Goal: Task Accomplishment & Management: Manage account settings

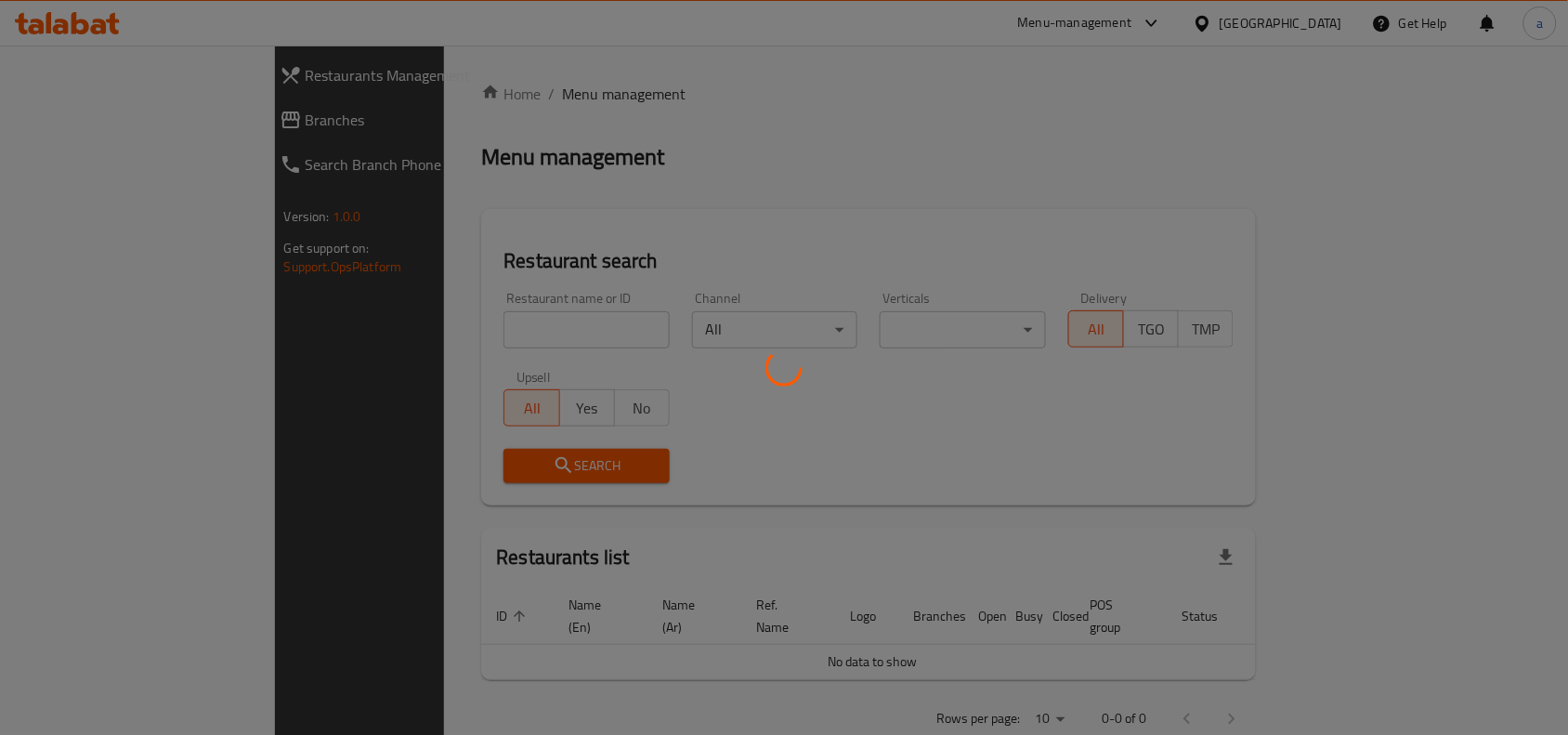
click at [51, 115] on div at bounding box center [784, 367] width 1568 height 735
click at [49, 115] on div at bounding box center [784, 367] width 1568 height 735
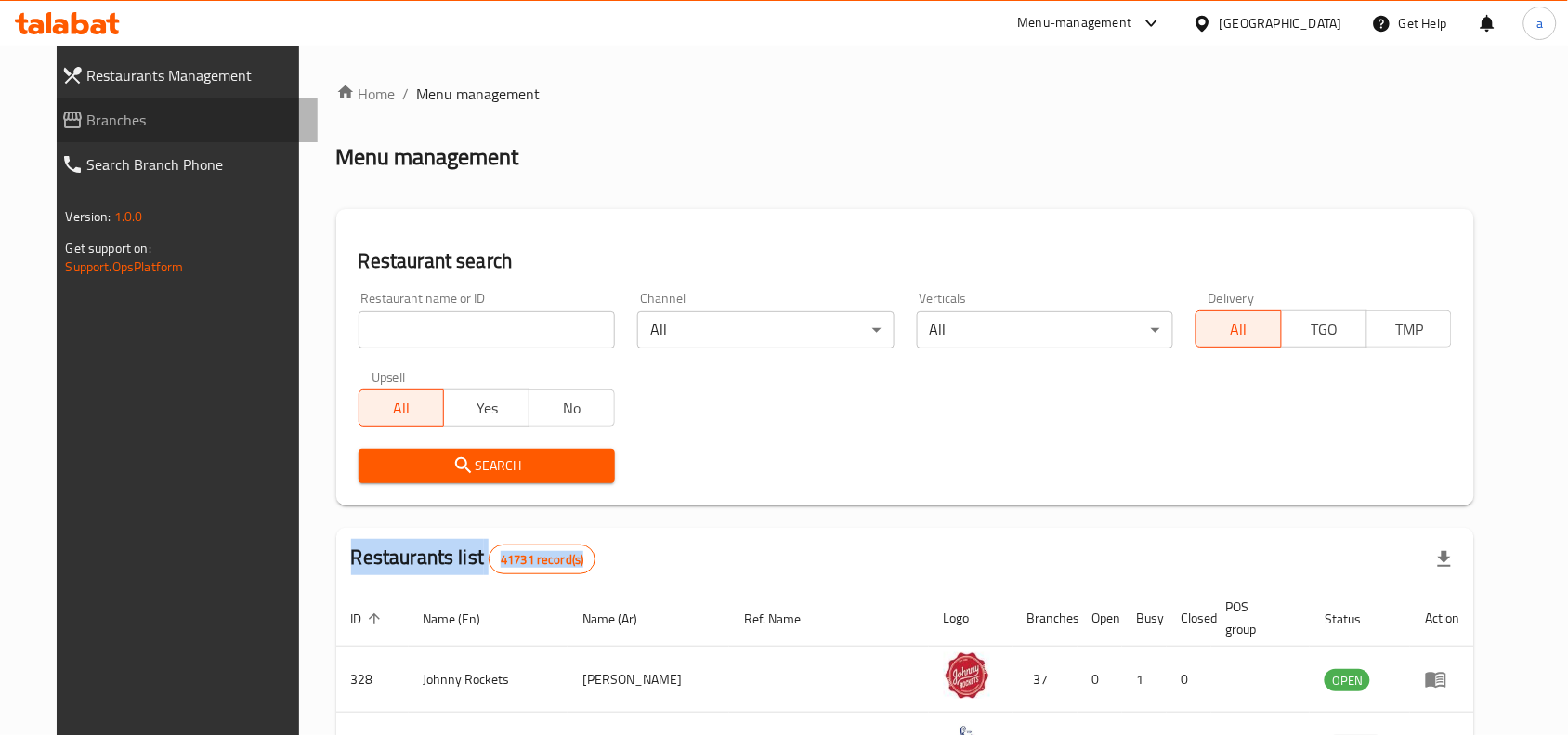
click at [88, 117] on span "Branches" at bounding box center [196, 120] width 216 height 22
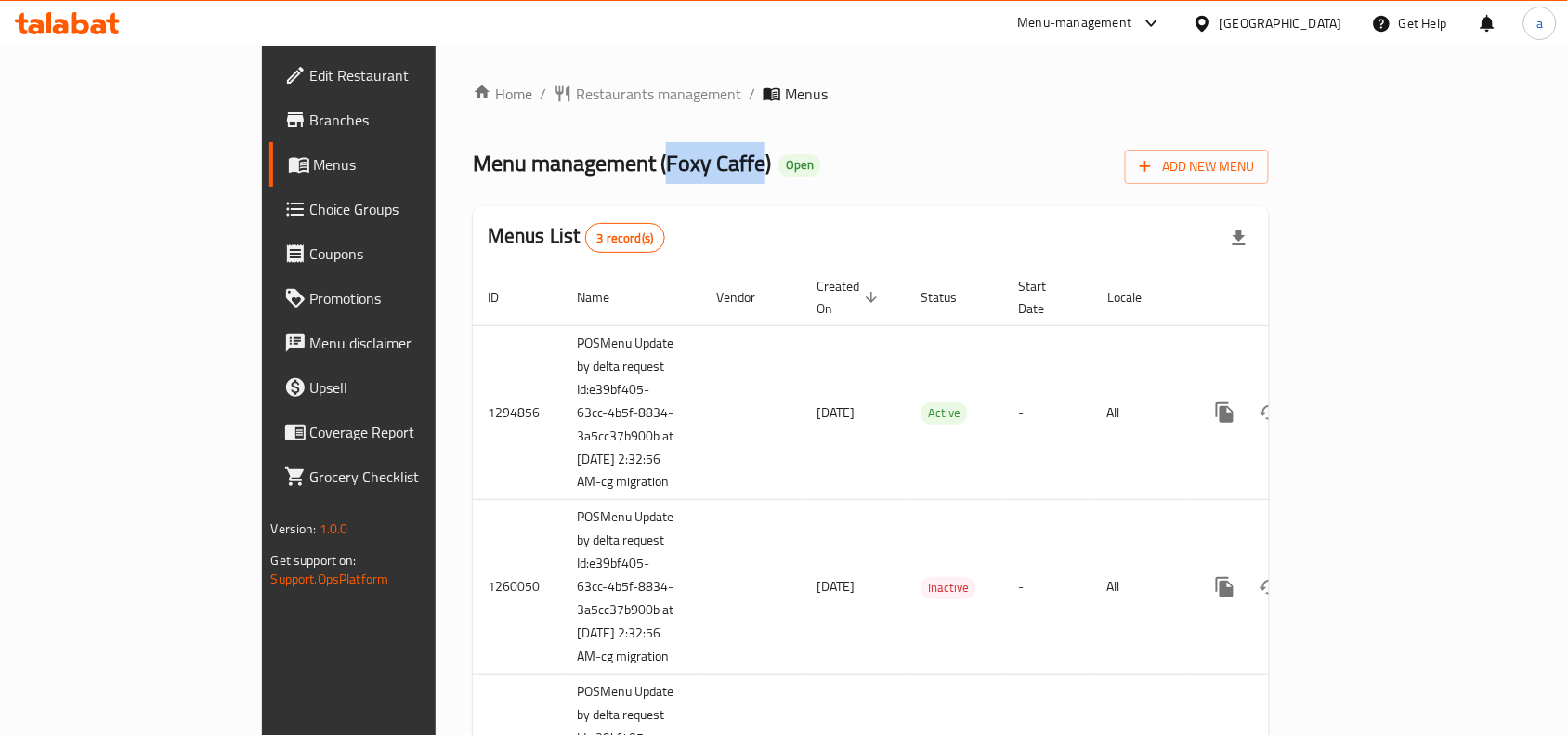
drag, startPoint x: 493, startPoint y: 168, endPoint x: 590, endPoint y: 174, distance: 97.2
click at [590, 174] on span "Menu management ( Foxy Caffe )" at bounding box center [621, 163] width 298 height 42
copy span "Foxy Caffe"
click at [1112, 33] on div "Menu-management" at bounding box center [1075, 23] width 115 height 22
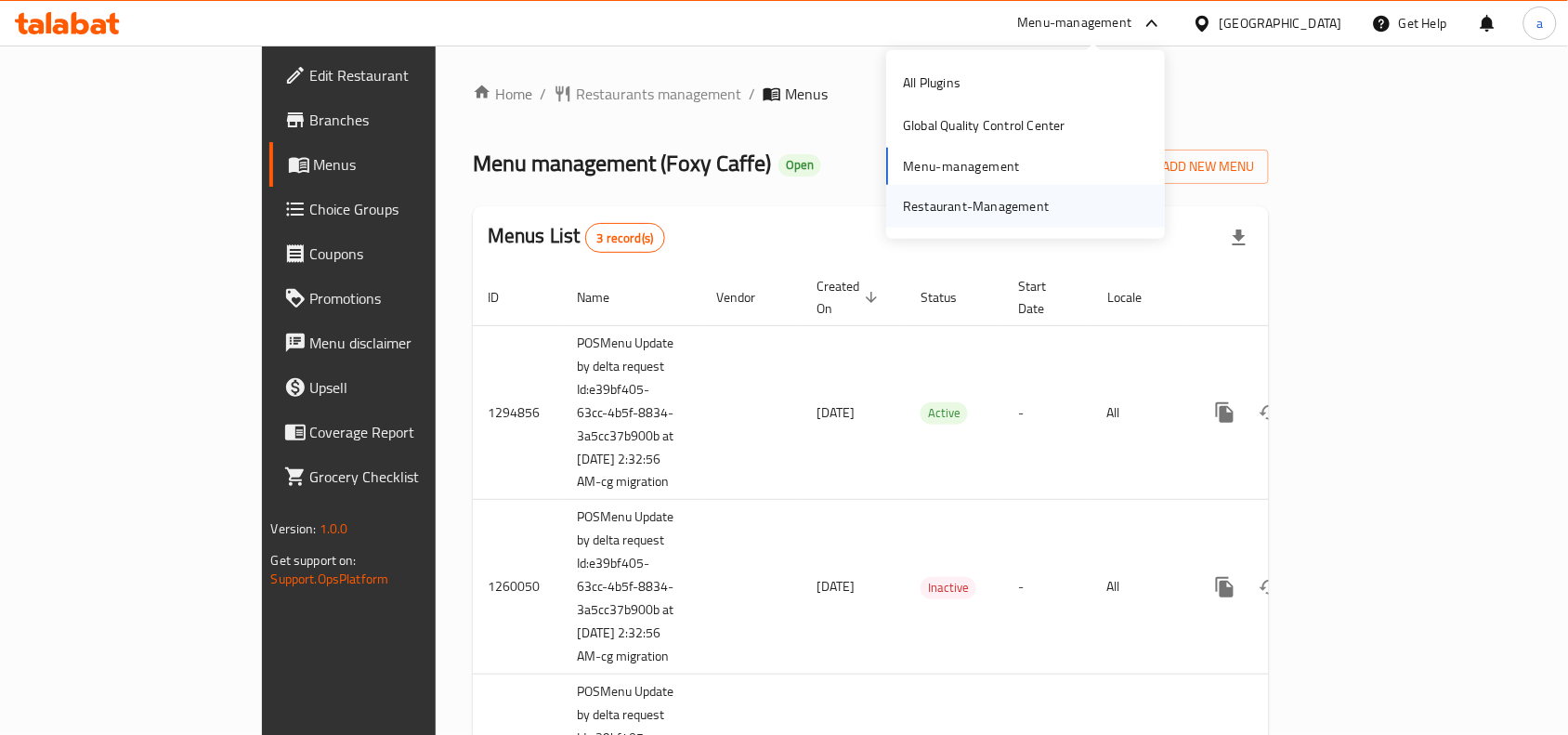
click at [941, 214] on div "Restaurant-Management" at bounding box center [975, 206] width 146 height 20
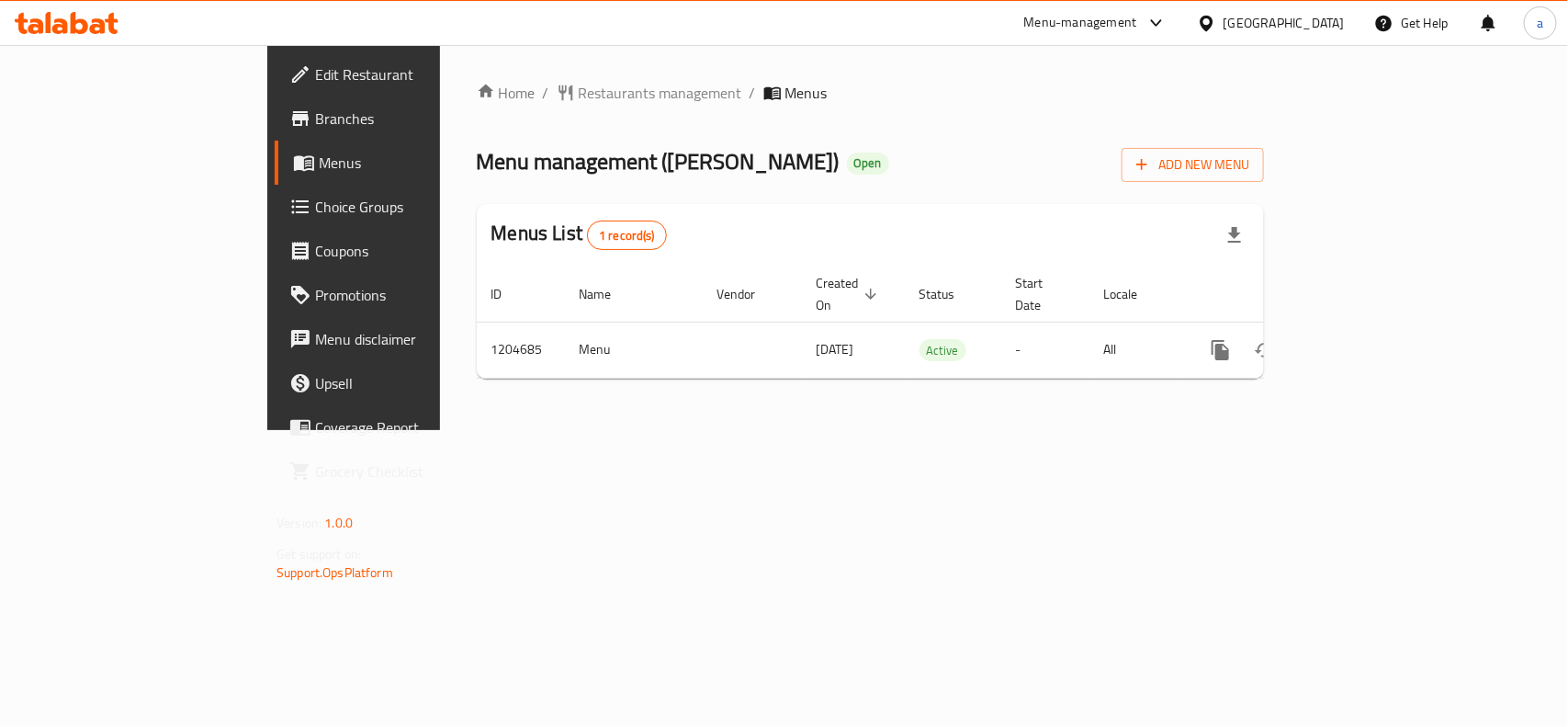
click at [315, 67] on span "Edit Restaurant" at bounding box center [415, 75] width 199 height 22
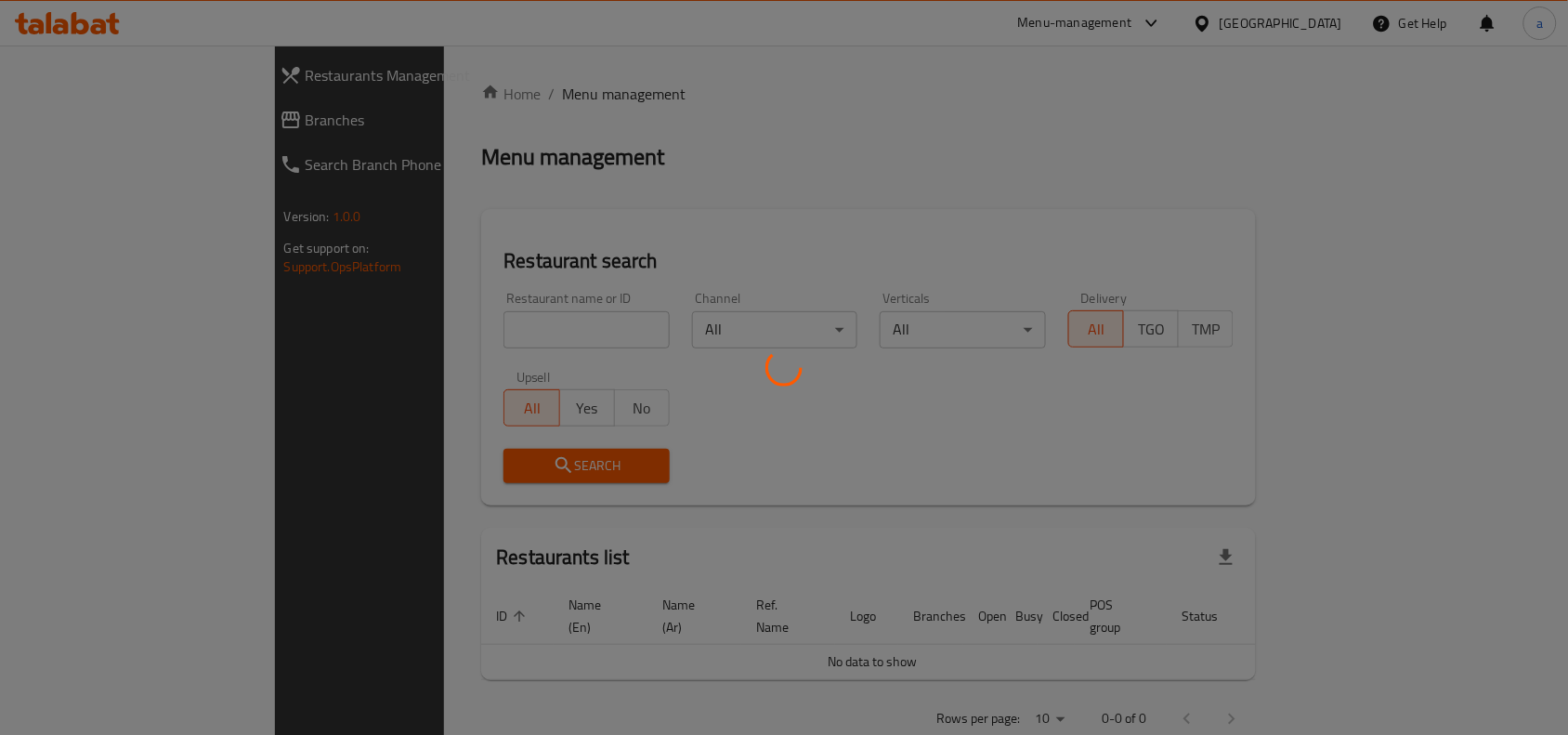
click at [62, 117] on div at bounding box center [784, 367] width 1568 height 735
click at [61, 121] on div at bounding box center [784, 367] width 1568 height 735
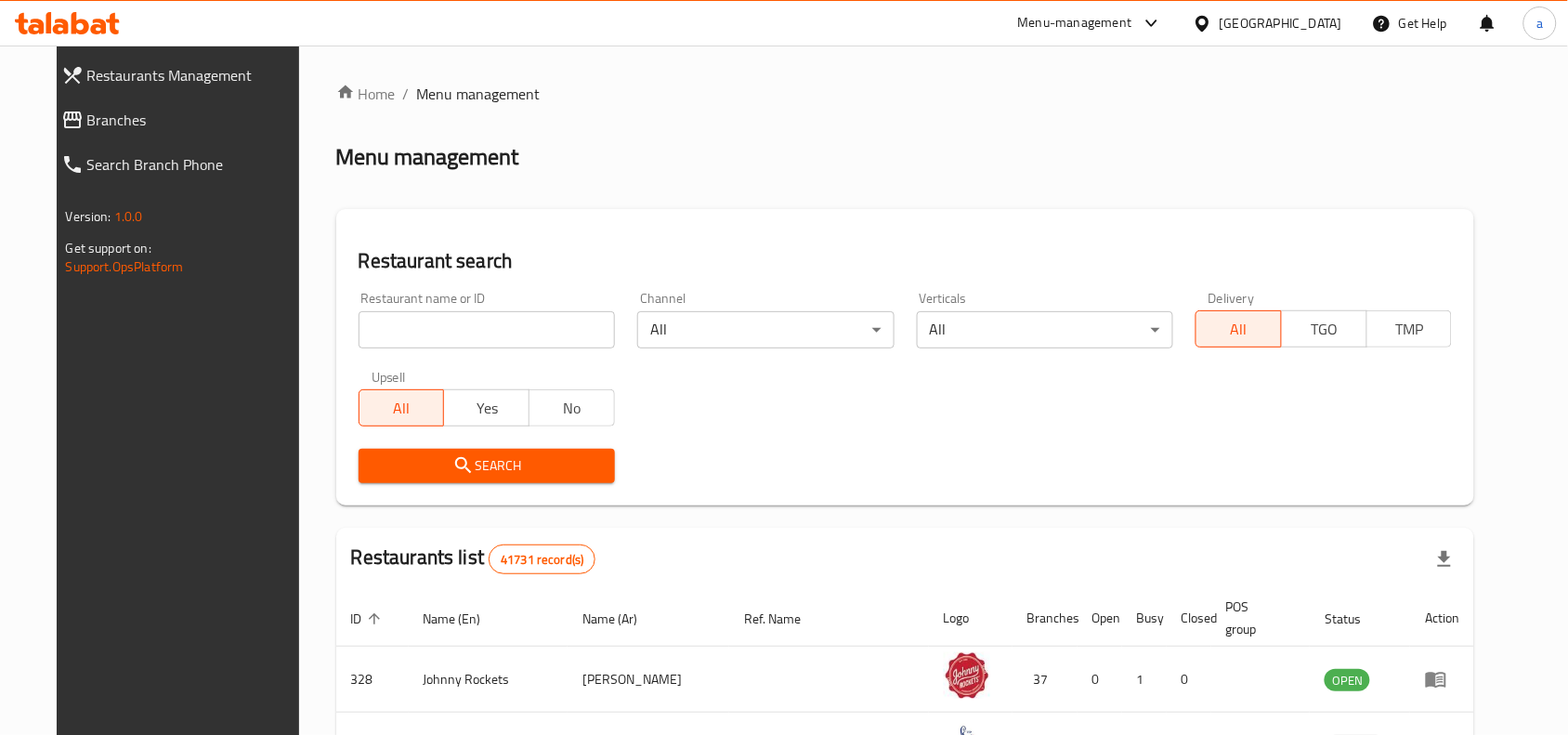
click at [88, 121] on span "Branches" at bounding box center [196, 120] width 216 height 22
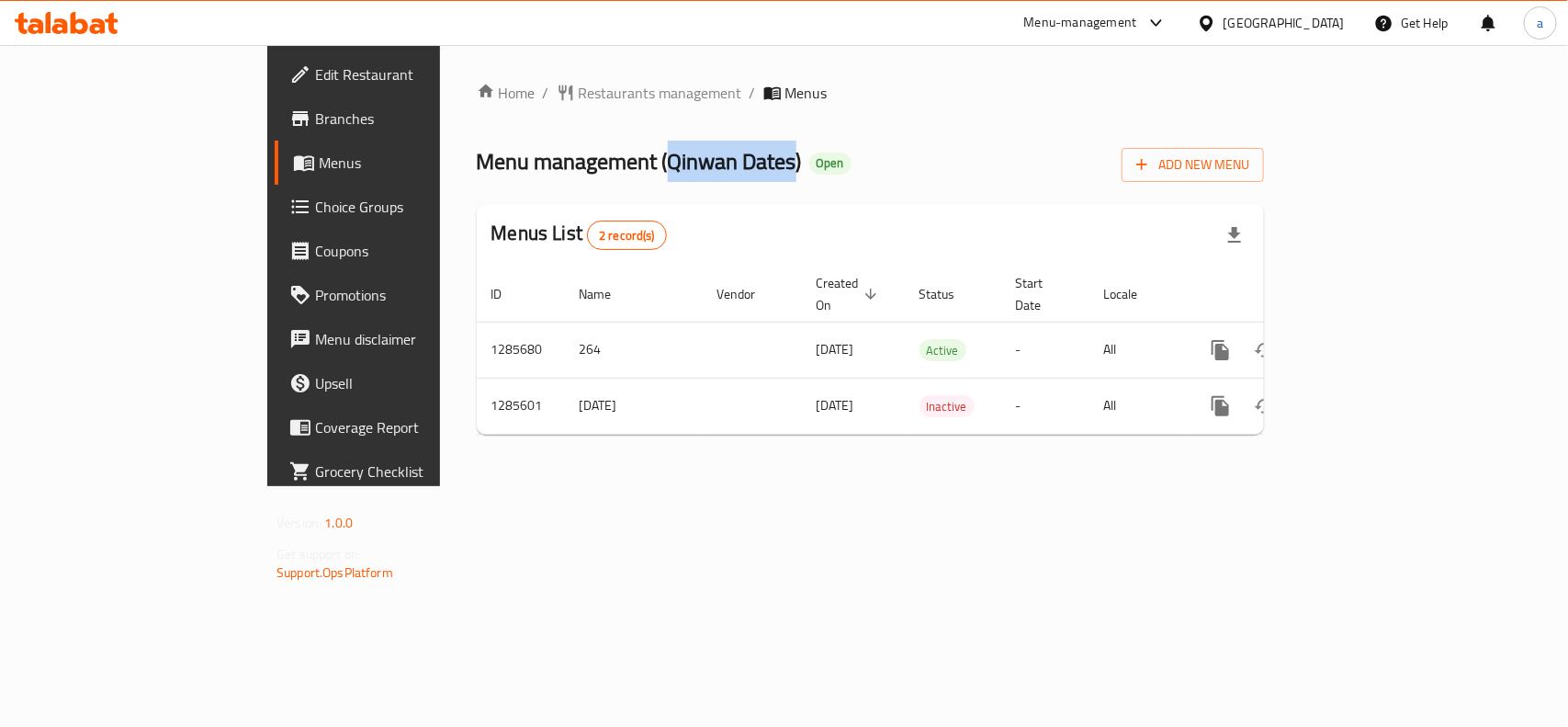
drag, startPoint x: 492, startPoint y: 162, endPoint x: 620, endPoint y: 170, distance: 128.2
click at [620, 170] on span "Menu management ( Qinwan Dates )" at bounding box center [638, 161] width 325 height 41
copy span "Qinwan Dates"
click at [275, 92] on link "Edit Restaurant" at bounding box center [402, 75] width 254 height 44
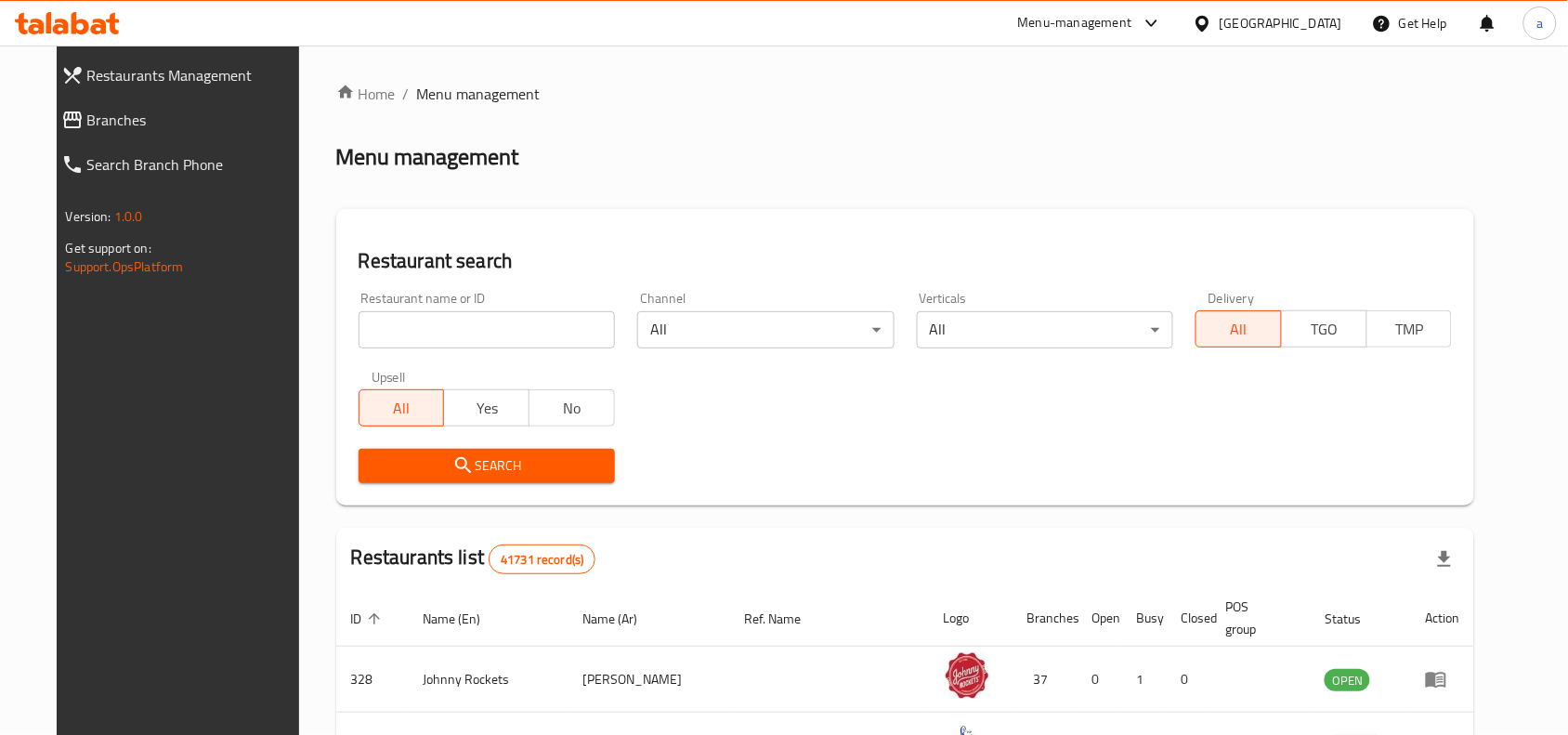
click at [91, 107] on link "Branches" at bounding box center [183, 120] width 272 height 45
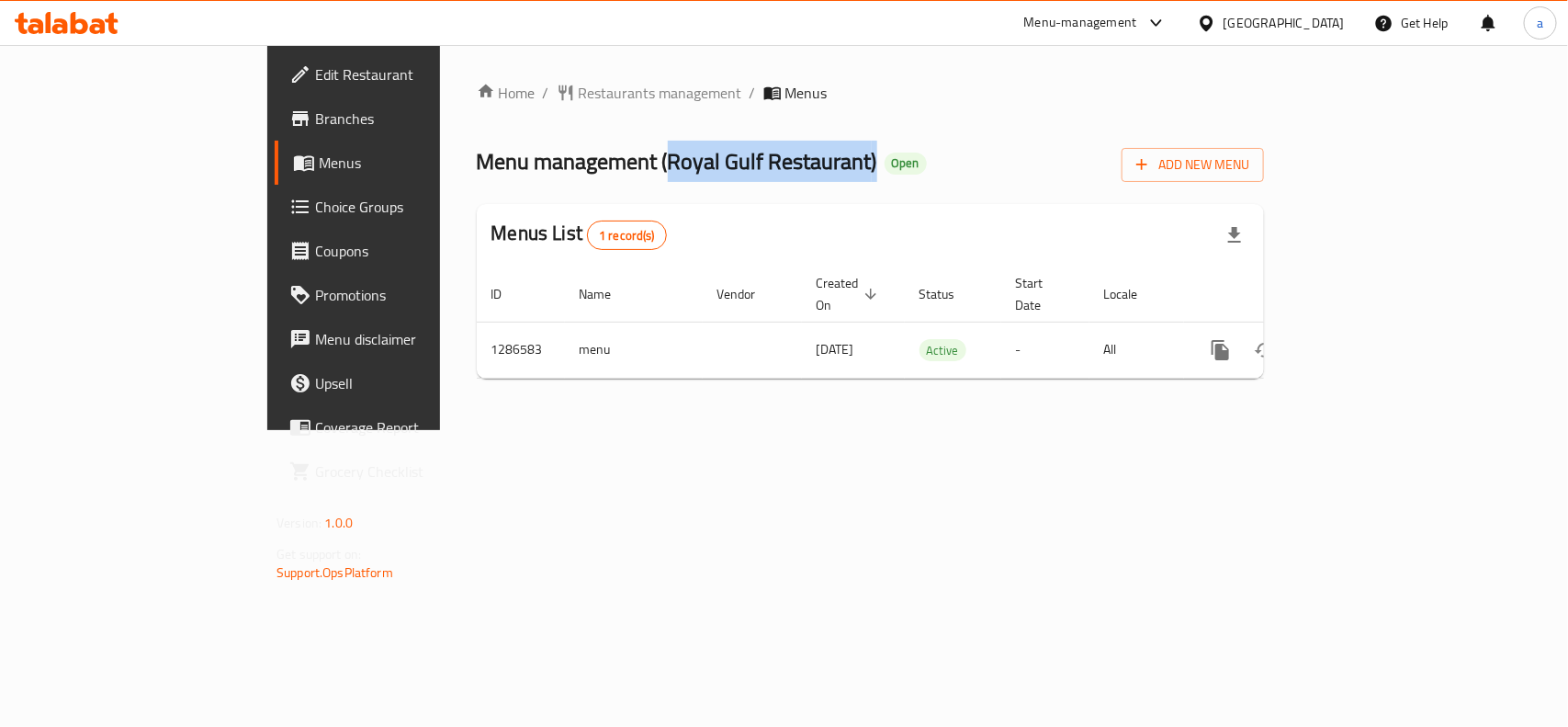
drag, startPoint x: 492, startPoint y: 160, endPoint x: 696, endPoint y: 172, distance: 204.4
click at [696, 172] on span "Menu management ( Royal Gulf Restaurant )" at bounding box center [676, 161] width 401 height 41
click at [630, 163] on span "Menu management ( Royal Gulf Restaurant )" at bounding box center [676, 161] width 401 height 41
drag, startPoint x: 496, startPoint y: 160, endPoint x: 690, endPoint y: 165, distance: 194.1
click at [690, 165] on span "Menu management ( Royal Gulf Restaurant )" at bounding box center [676, 161] width 401 height 41
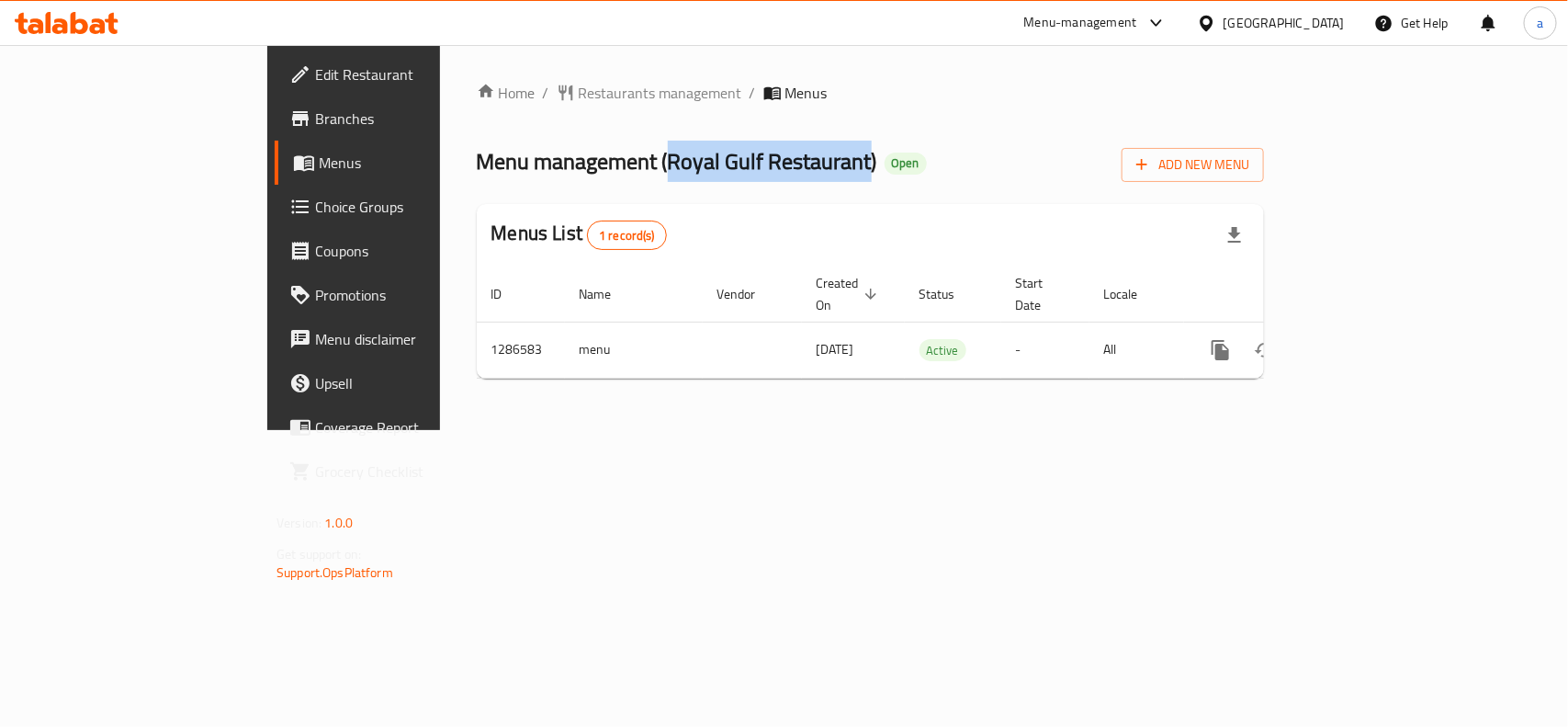
copy span "Royal Gulf Restaurant"
click at [315, 64] on span "Edit Restaurant" at bounding box center [415, 75] width 199 height 22
